Goal: Information Seeking & Learning: Learn about a topic

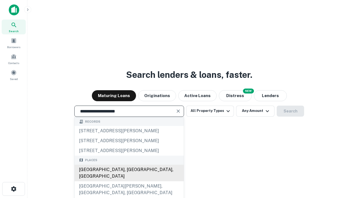
click at [129, 181] on div "[GEOGRAPHIC_DATA], [GEOGRAPHIC_DATA], [GEOGRAPHIC_DATA]" at bounding box center [129, 172] width 109 height 16
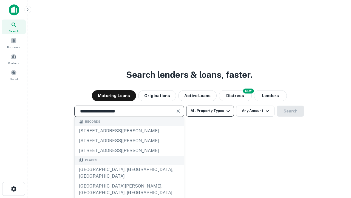
type input "**********"
click at [210, 111] on button "All Property Types" at bounding box center [210, 110] width 48 height 11
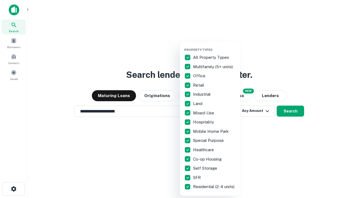
click at [215, 46] on button "button" at bounding box center [214, 46] width 60 height 0
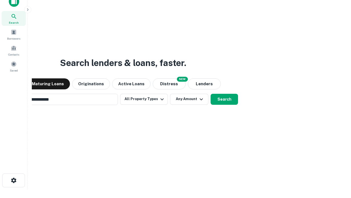
scroll to position [40, 155]
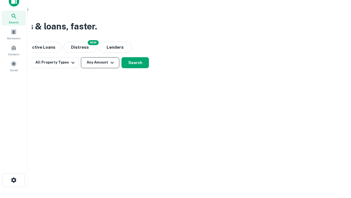
click at [100, 62] on button "Any Amount" at bounding box center [100, 62] width 38 height 11
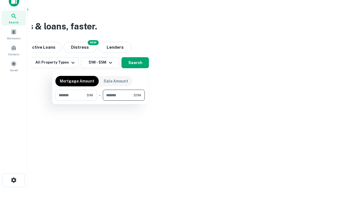
type input "*******"
click at [100, 100] on button "button" at bounding box center [99, 100] width 89 height 0
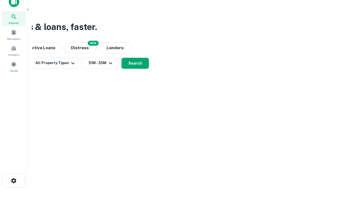
scroll to position [3, 101]
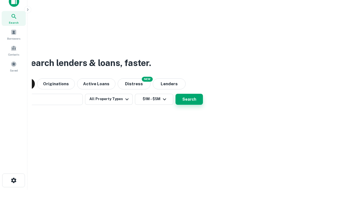
click at [176, 94] on button "Search" at bounding box center [189, 99] width 27 height 11
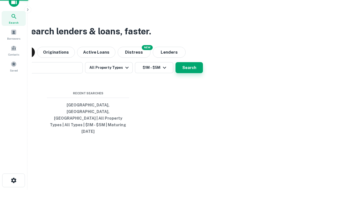
scroll to position [15, 155]
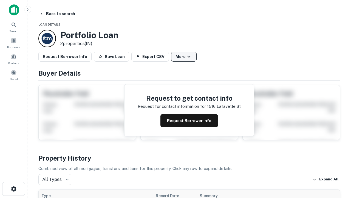
click at [184, 57] on button "More" at bounding box center [184, 57] width 26 height 10
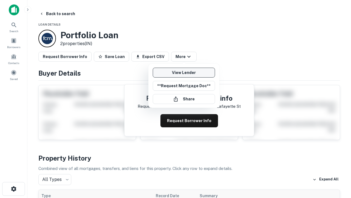
click at [184, 72] on link "View Lender" at bounding box center [184, 73] width 62 height 10
